Goal: Navigation & Orientation: Find specific page/section

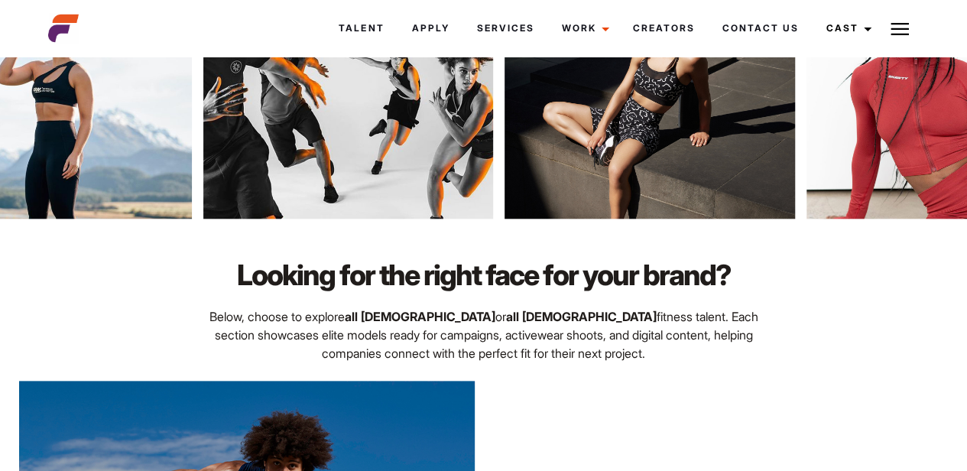
scroll to position [663, 0]
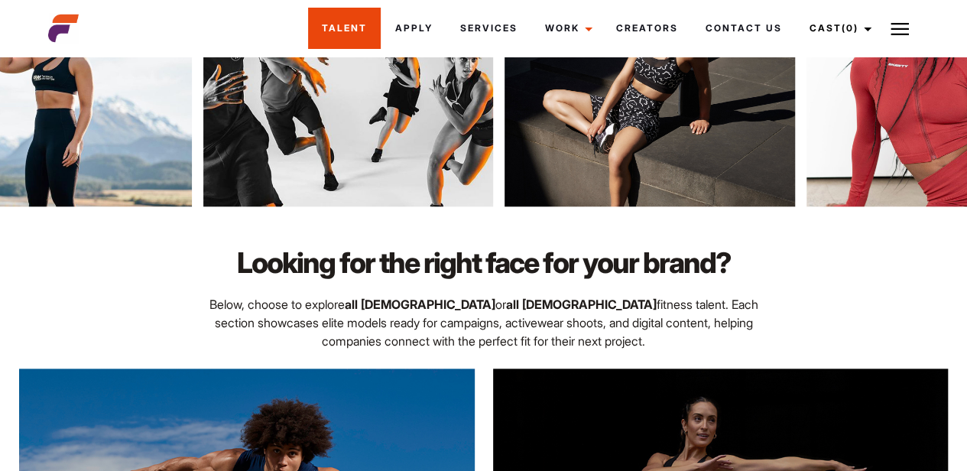
click at [343, 30] on link "Talent" at bounding box center [344, 28] width 73 height 41
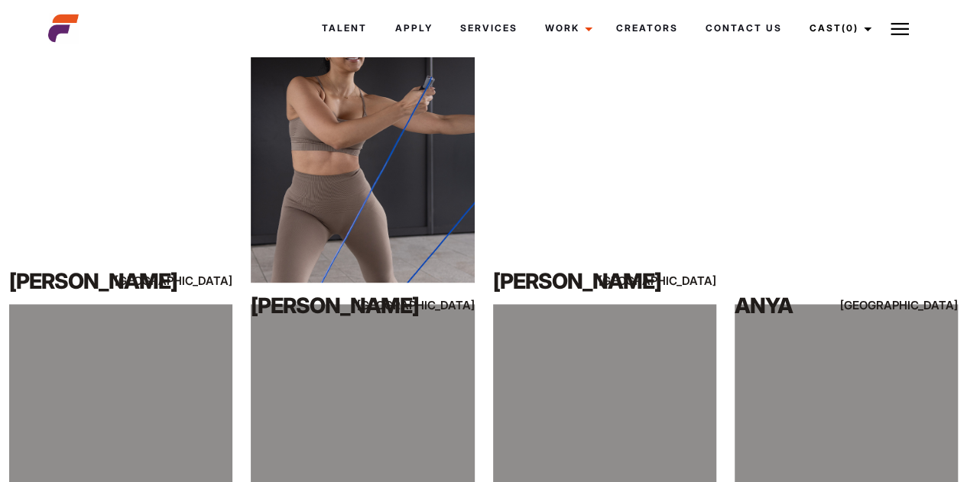
scroll to position [908, 0]
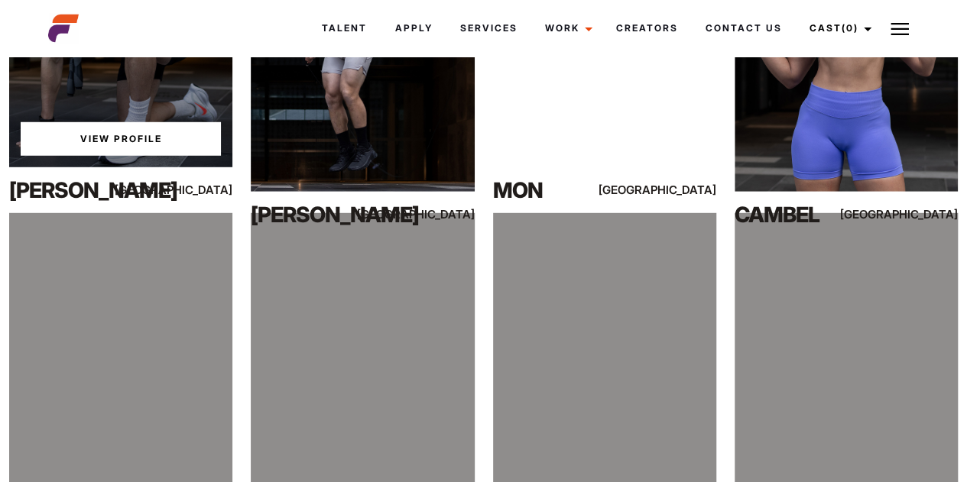
scroll to position [2058, 0]
